Goal: Task Accomplishment & Management: Manage account settings

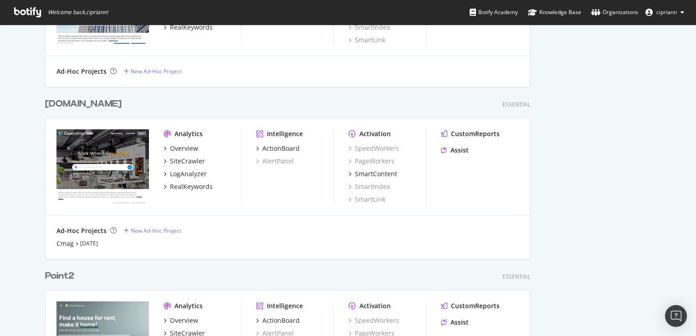
scroll to position [627, 0]
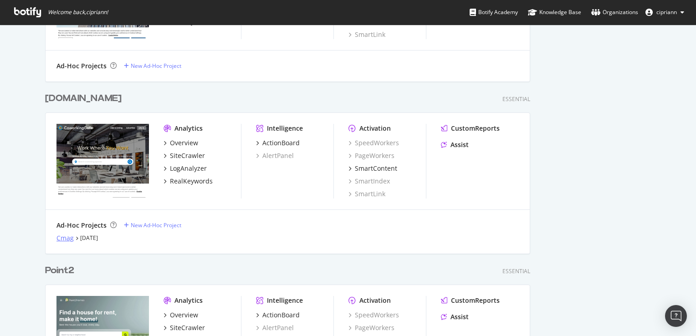
click at [60, 239] on div "Cmag" at bounding box center [64, 238] width 17 height 9
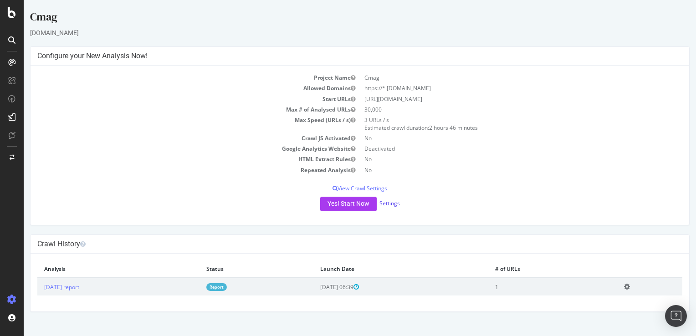
click at [394, 203] on link "Settings" at bounding box center [389, 204] width 20 height 8
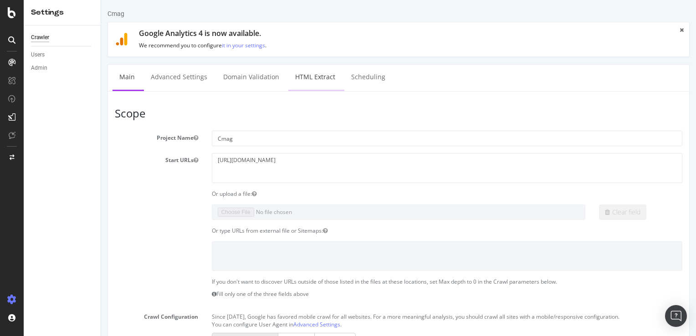
click at [309, 74] on link "HTML Extract" at bounding box center [315, 77] width 54 height 25
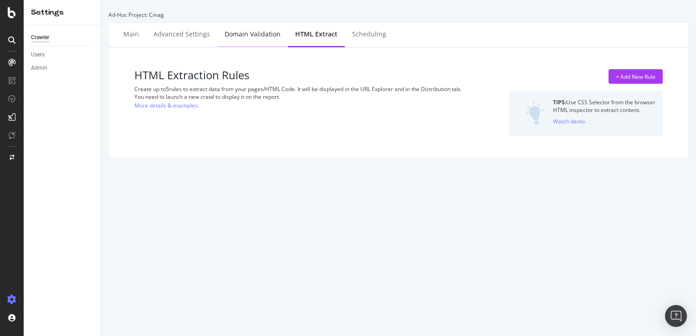
click at [261, 34] on div "Domain Validation" at bounding box center [253, 34] width 56 height 9
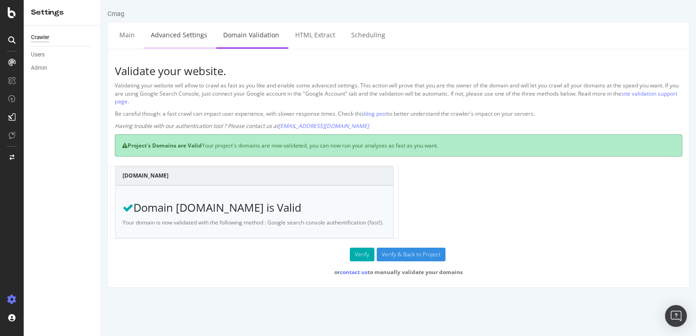
click at [185, 34] on link "Advanced Settings" at bounding box center [179, 34] width 70 height 25
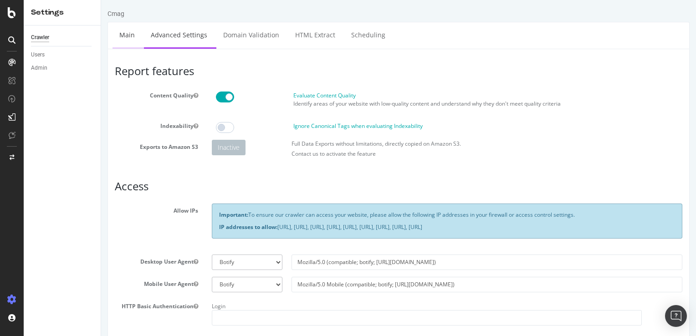
click at [124, 36] on link "Main" at bounding box center [127, 34] width 29 height 25
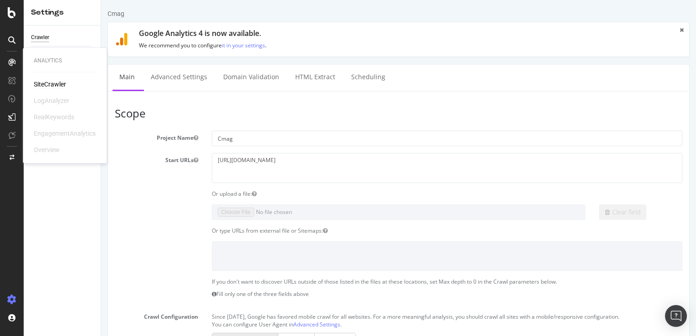
click at [44, 83] on div "SiteCrawler" at bounding box center [50, 84] width 32 height 9
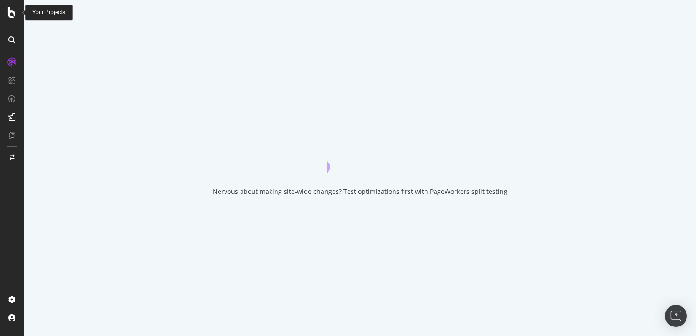
click at [14, 15] on icon at bounding box center [12, 12] width 8 height 11
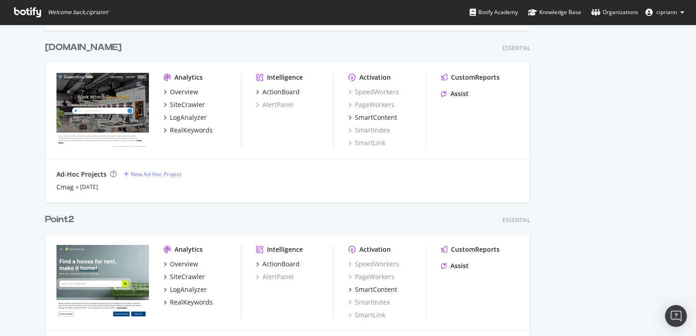
scroll to position [683, 0]
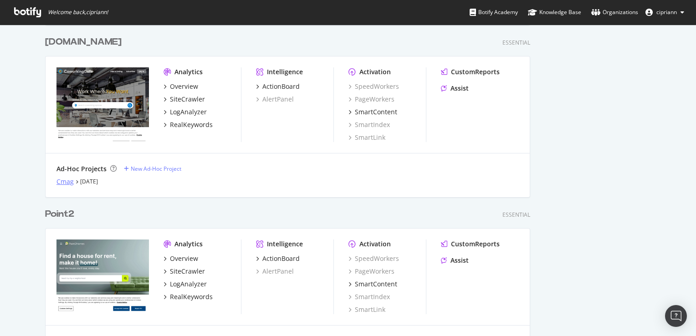
click at [61, 183] on div "Cmag" at bounding box center [64, 181] width 17 height 9
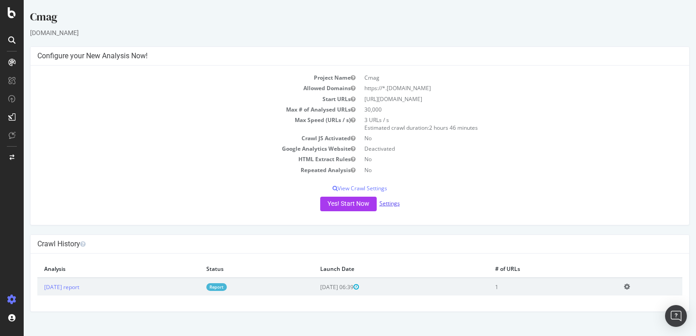
click at [387, 205] on link "Settings" at bounding box center [389, 204] width 20 height 8
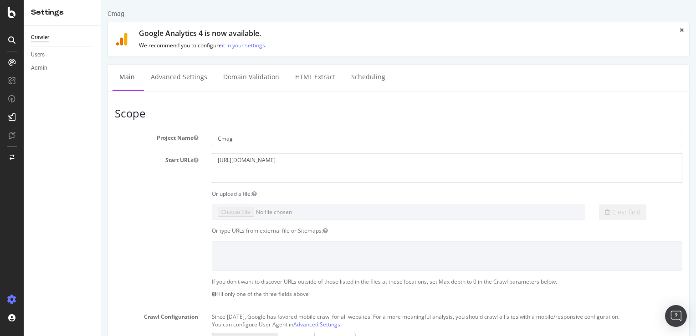
drag, startPoint x: 301, startPoint y: 161, endPoint x: 98, endPoint y: 159, distance: 203.2
paste textarea "hubblehq"
type textarea "[URL][DOMAIN_NAME]"
drag, startPoint x: 247, startPoint y: 139, endPoint x: 149, endPoint y: 138, distance: 97.5
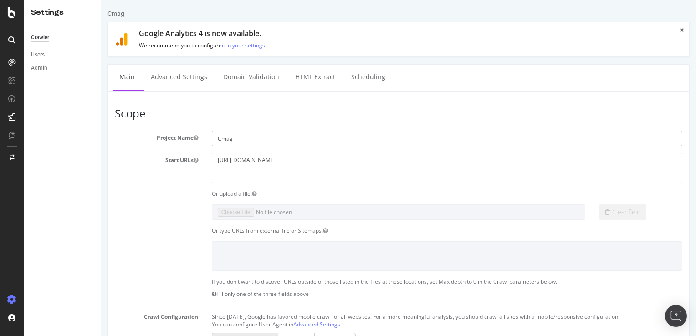
click at [160, 138] on div "Project Name Cmag" at bounding box center [398, 138] width 581 height 15
paste input "[URL][DOMAIN_NAME]"
drag, startPoint x: 237, startPoint y: 138, endPoint x: 205, endPoint y: 138, distance: 31.4
click at [205, 138] on div "[URL][DOMAIN_NAME]" at bounding box center [447, 138] width 484 height 15
click at [261, 139] on input "hubblehq.com/" at bounding box center [447, 138] width 471 height 15
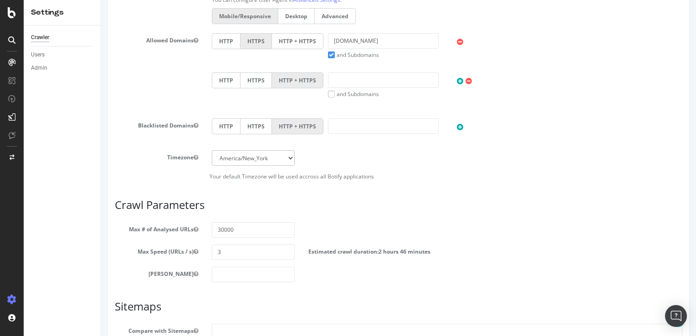
scroll to position [273, 0]
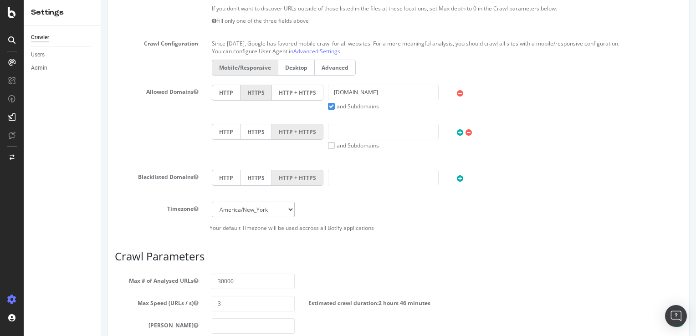
type input "hubblehq"
drag, startPoint x: 386, startPoint y: 88, endPoint x: 252, endPoint y: 96, distance: 134.1
click at [252, 96] on div "HTTP HTTPS HTTP + HTTPS coworkingmag.com and Subdomains User Agent: Mobile Desk…" at bounding box center [447, 98] width 480 height 26
paste input "[URL][DOMAIN_NAME]"
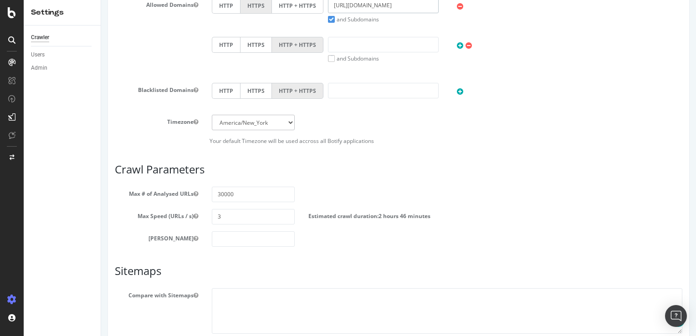
scroll to position [431, 0]
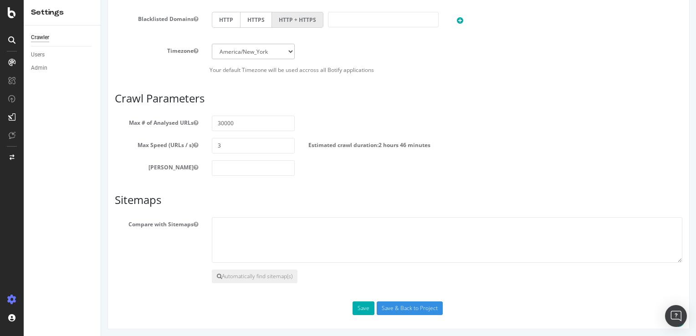
type input "[URL][DOMAIN_NAME]"
click at [407, 304] on input "Save & Back to Project" at bounding box center [410, 309] width 66 height 14
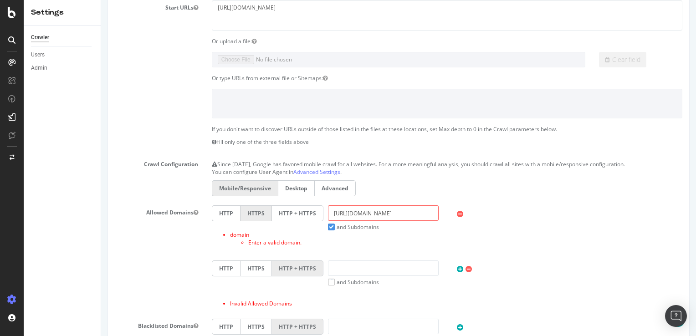
scroll to position [228, 0]
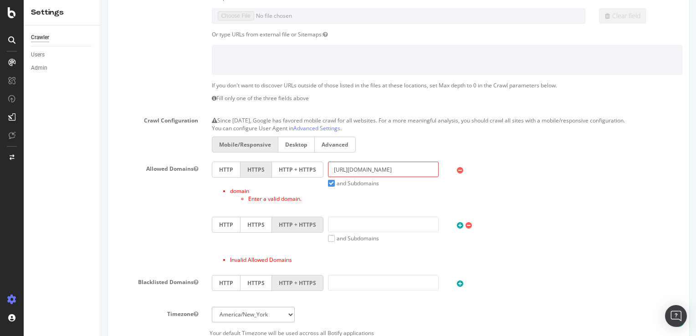
drag, startPoint x: 349, startPoint y: 165, endPoint x: 297, endPoint y: 169, distance: 52.5
click at [297, 169] on div "HTTP HTTPS HTTP + HTTPS https://hubblehq.com/ and Subdomains User Agent: Mobile…" at bounding box center [447, 175] width 480 height 26
click at [381, 169] on input "hubblehq.com/" at bounding box center [383, 169] width 111 height 15
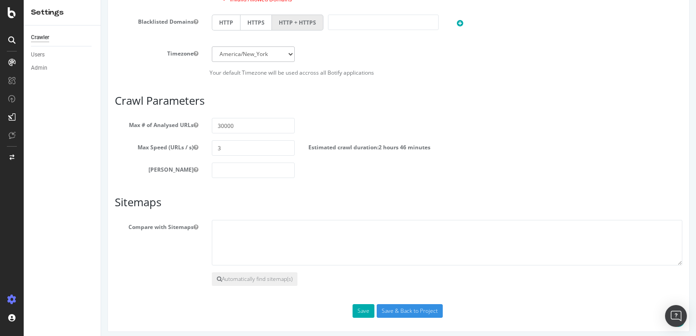
scroll to position [491, 0]
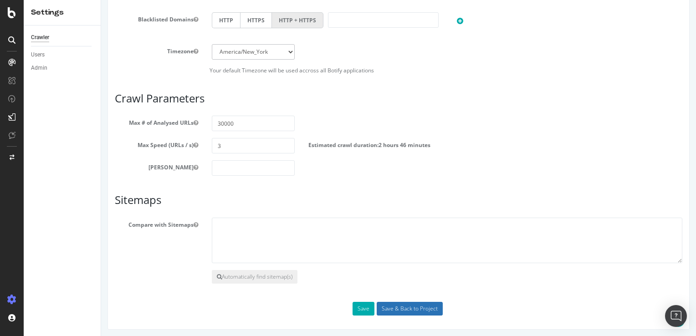
type input "[DOMAIN_NAME]"
click at [401, 304] on input "Save & Back to Project" at bounding box center [410, 309] width 66 height 14
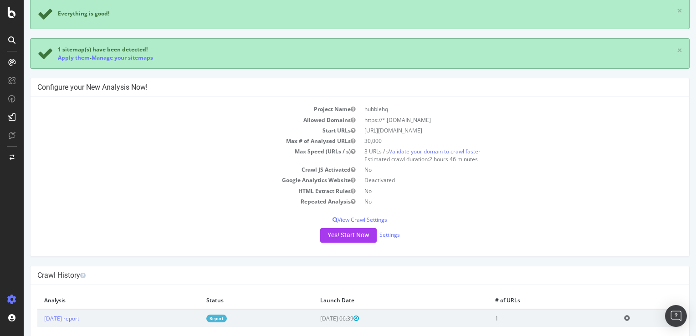
scroll to position [94, 0]
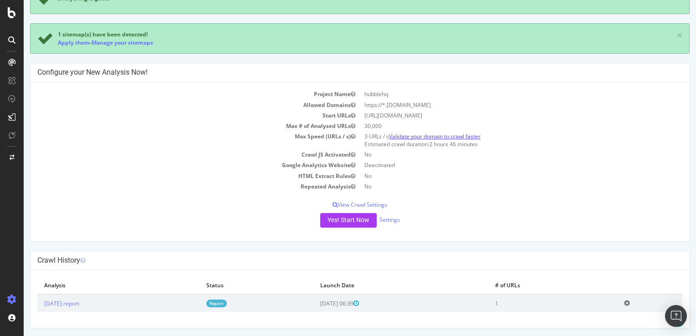
click at [435, 135] on link "Validate your domain to crawl faster" at bounding box center [435, 137] width 92 height 8
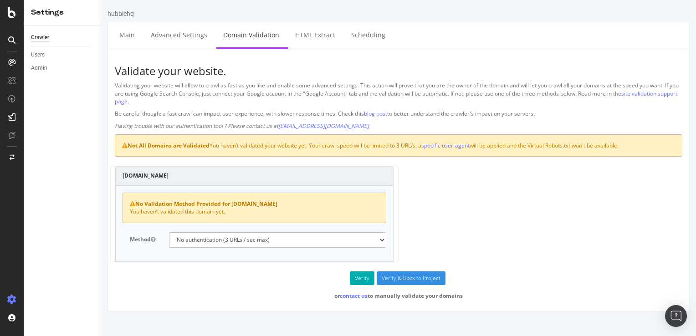
click at [265, 239] on select "No authentication (3 URLs / sec max) DNS Text field (fast!) File's at site root…" at bounding box center [278, 239] width 218 height 15
click at [529, 206] on div "hubblehq.com No Validation Method Provided for hubblehq.com You haven’t validat…" at bounding box center [398, 218] width 577 height 105
click at [11, 44] on div at bounding box center [12, 40] width 15 height 15
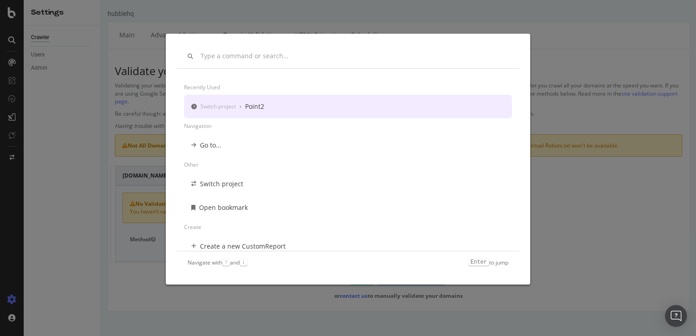
click at [581, 35] on div "Recently used Switch project › Point2 Navigation Go to... Other Switch project …" at bounding box center [348, 168] width 696 height 336
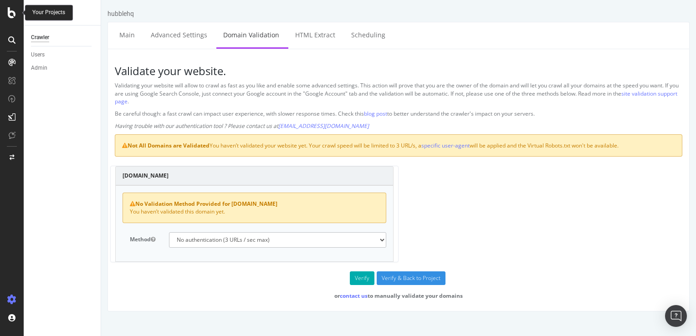
click at [9, 8] on icon at bounding box center [12, 12] width 8 height 11
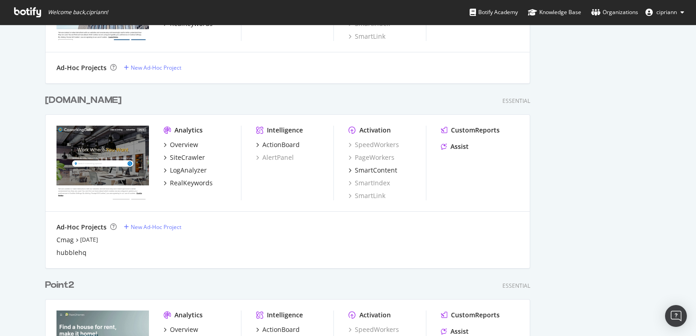
scroll to position [638, 0]
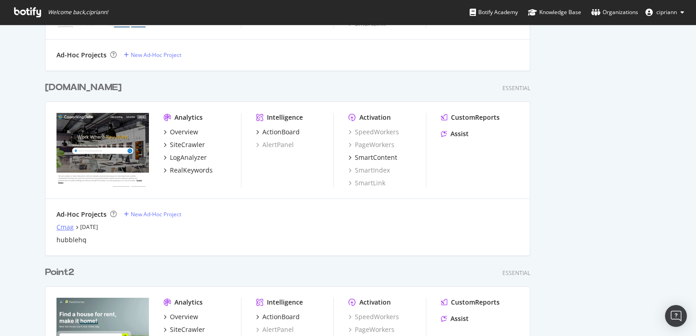
click at [65, 225] on div "Cmag" at bounding box center [64, 227] width 17 height 9
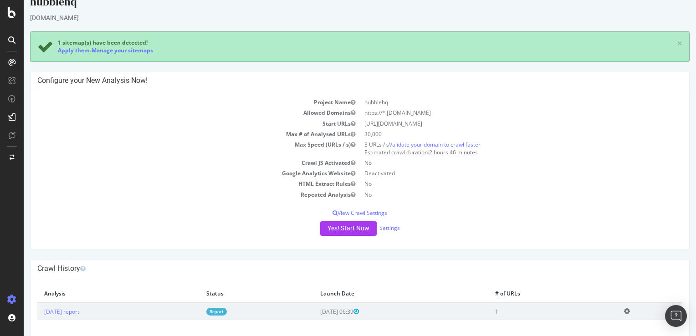
scroll to position [24, 0]
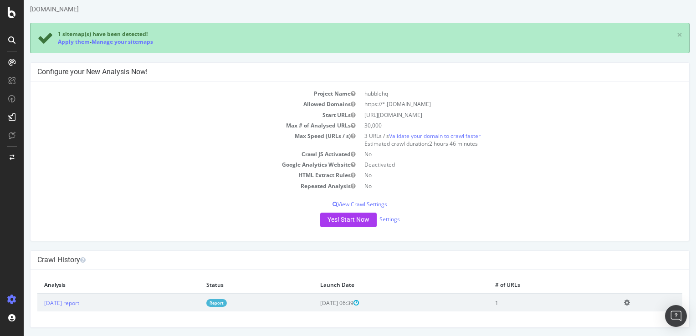
click at [629, 303] on icon at bounding box center [627, 302] width 6 height 7
click at [580, 328] on link "Delete analysis" at bounding box center [593, 329] width 73 height 12
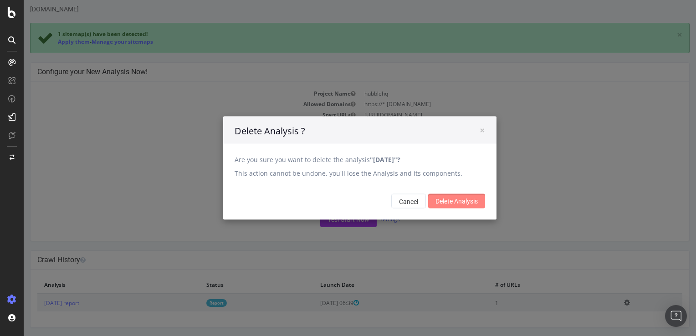
click at [453, 200] on input "Delete Analysis" at bounding box center [456, 201] width 57 height 15
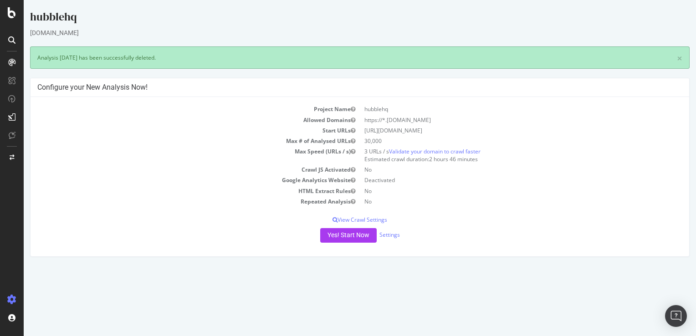
scroll to position [0, 0]
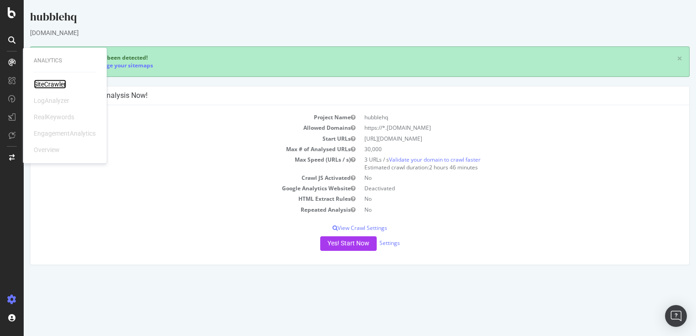
click at [48, 83] on div "SiteCrawler" at bounding box center [50, 84] width 32 height 9
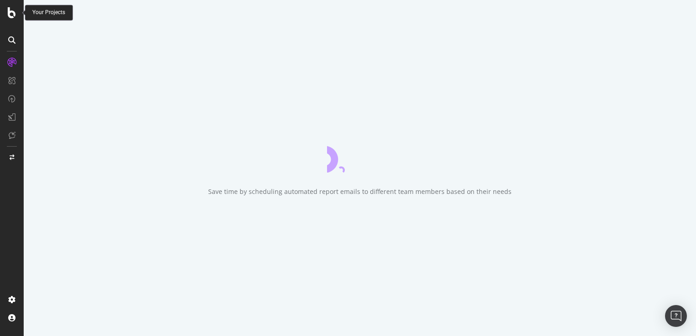
click at [13, 13] on icon at bounding box center [12, 12] width 8 height 11
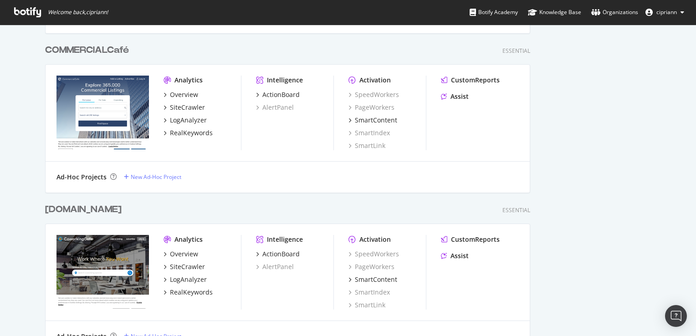
scroll to position [638, 0]
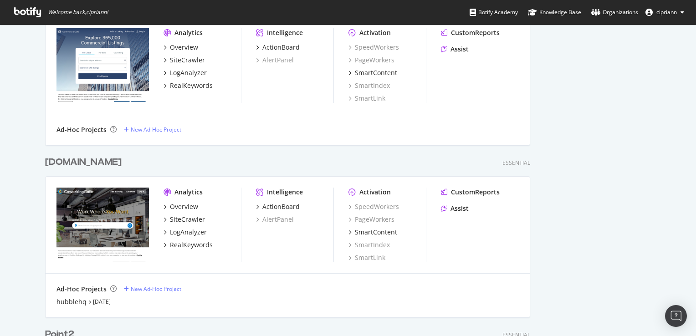
scroll to position [592, 0]
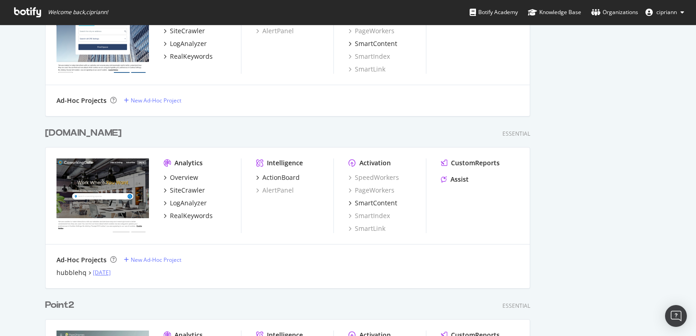
click at [103, 272] on link "Sep 26th 25" at bounding box center [102, 273] width 18 height 8
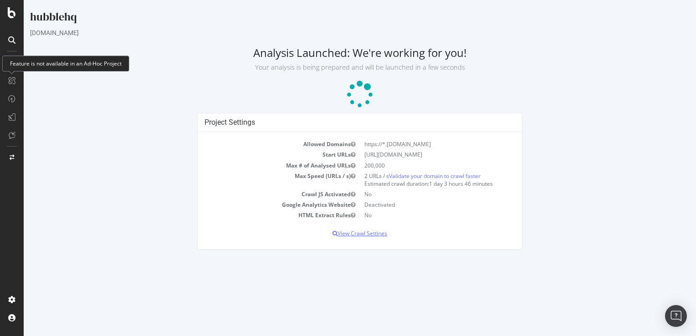
click at [358, 232] on p "View Crawl Settings" at bounding box center [360, 234] width 311 height 8
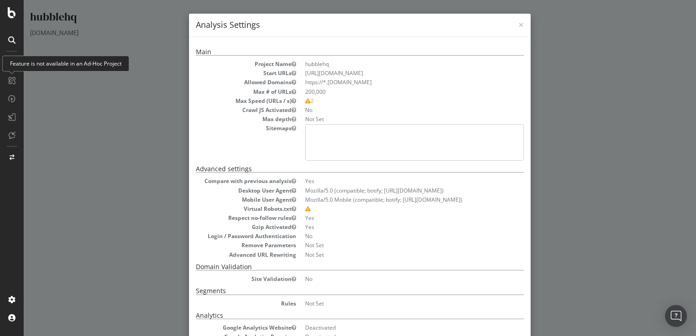
click at [520, 25] on div "× Close Analysis Settings" at bounding box center [360, 25] width 342 height 23
click at [518, 26] on span "×" at bounding box center [520, 24] width 5 height 13
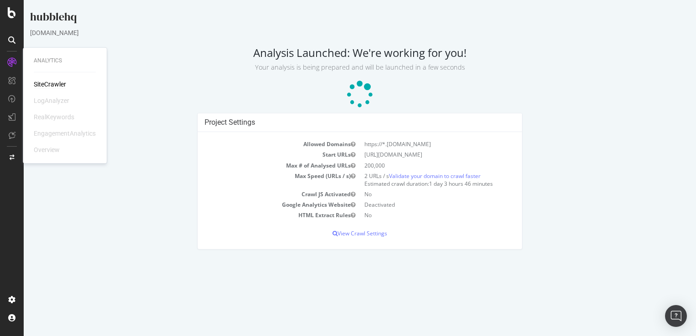
click at [53, 81] on div "SiteCrawler" at bounding box center [50, 84] width 32 height 9
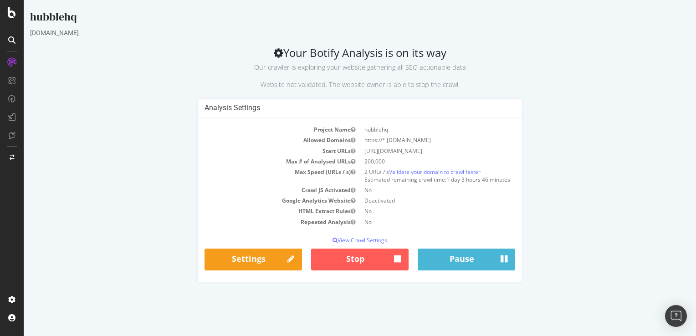
click at [597, 184] on div "Analysis Settings Project Name hubblehq Allowed Domains https://*.[DOMAIN_NAME]…" at bounding box center [360, 194] width 669 height 193
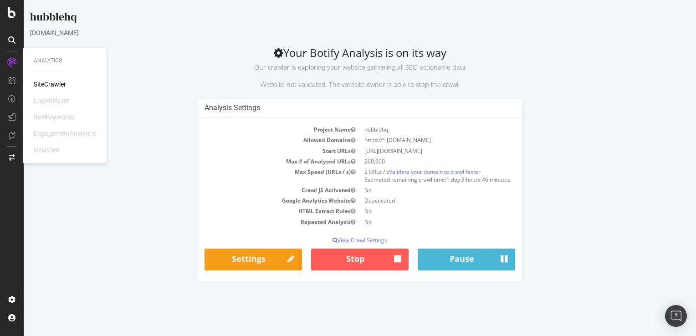
click at [550, 170] on div "Analysis Settings Project Name hubblehq Allowed Domains https://*.[DOMAIN_NAME]…" at bounding box center [360, 194] width 669 height 193
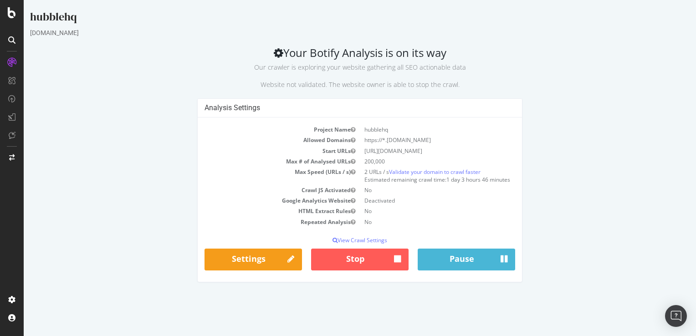
click at [572, 201] on div "Analysis Settings Project Name hubblehq Allowed Domains https://*.[DOMAIN_NAME]…" at bounding box center [360, 194] width 669 height 193
click at [271, 206] on td "Google Analytics Website" at bounding box center [282, 200] width 155 height 10
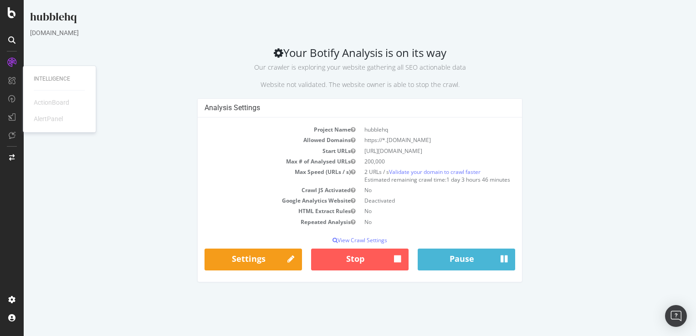
click at [552, 172] on div "Analysis Settings Project Name hubblehq Allowed Domains https://*.[DOMAIN_NAME]…" at bounding box center [360, 194] width 669 height 193
click at [348, 50] on h2 "Your Botify Analysis is on its way Our crawler is exploring your website gather…" at bounding box center [360, 67] width 660 height 43
